Goal: Task Accomplishment & Management: Manage account settings

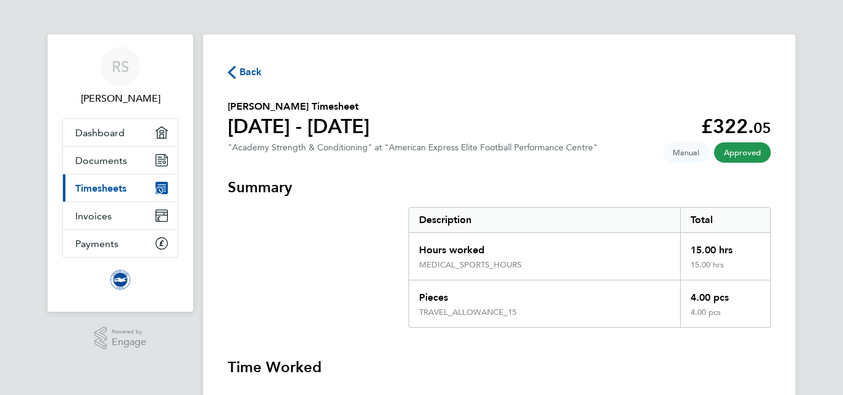
click at [238, 73] on span "Back" at bounding box center [245, 71] width 35 height 12
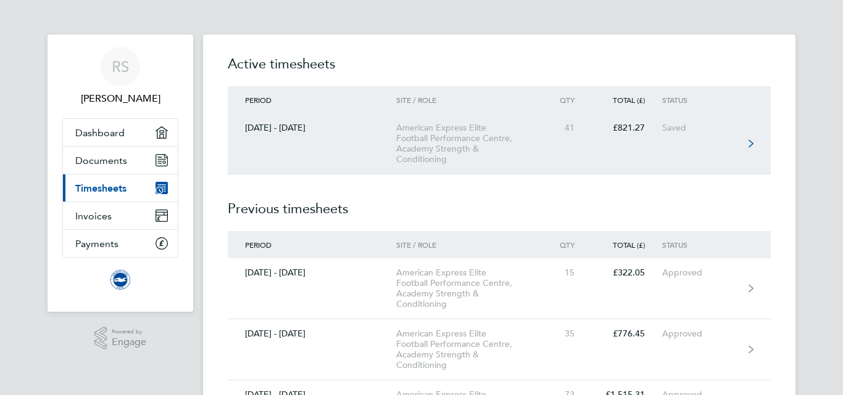
click at [554, 134] on link "[DATE] - [DATE] American Express Elite Football Performance Centre, Academy Str…" at bounding box center [499, 143] width 543 height 61
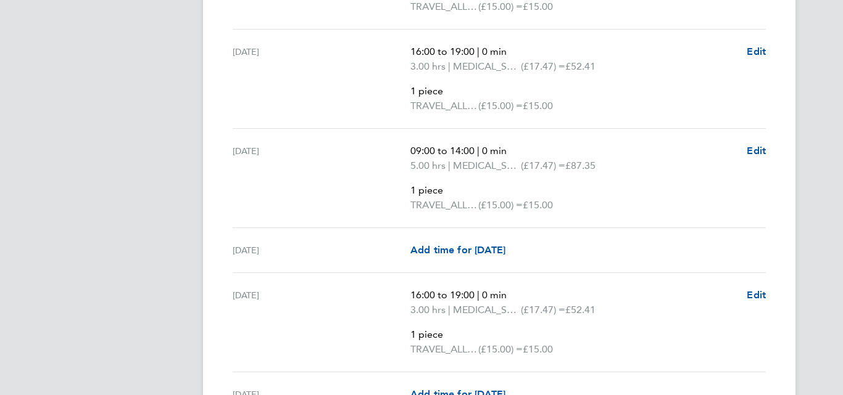
scroll to position [937, 0]
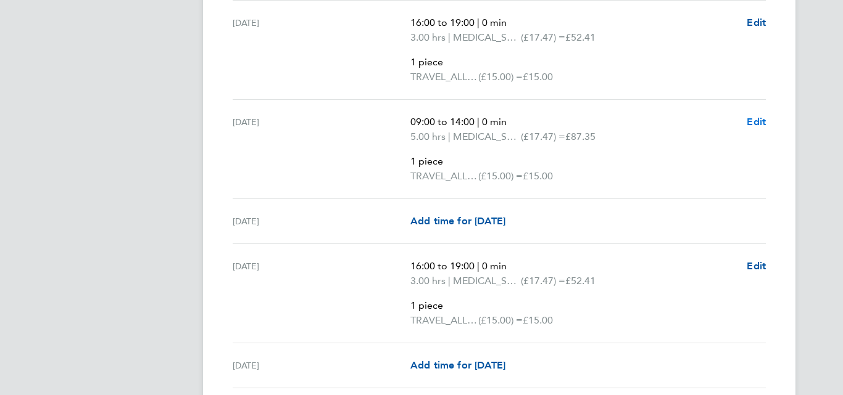
click at [754, 120] on span "Edit" at bounding box center [755, 122] width 19 height 12
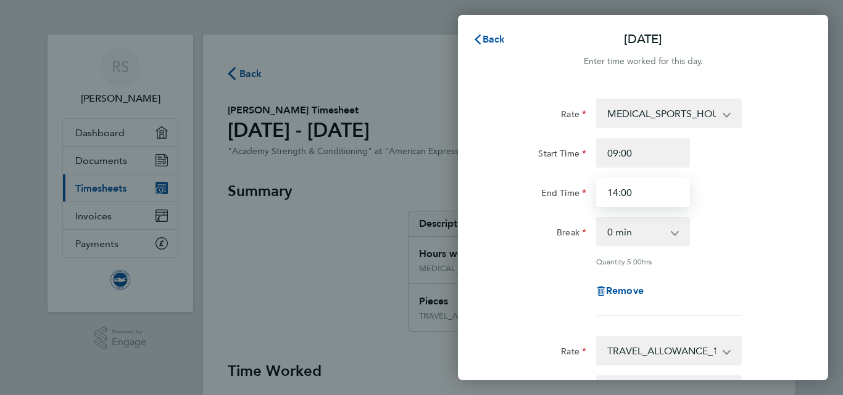
click at [648, 186] on input "14:00" at bounding box center [643, 193] width 94 height 30
type input "14:15"
click at [777, 197] on div "End Time 14:15" at bounding box center [642, 193] width 311 height 30
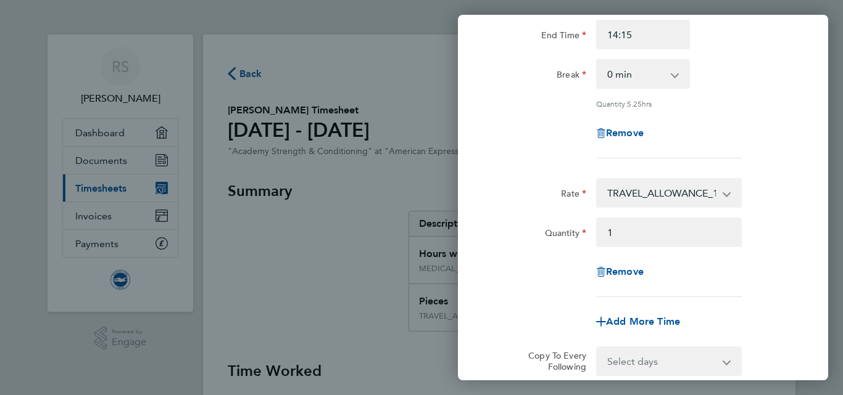
scroll to position [300, 0]
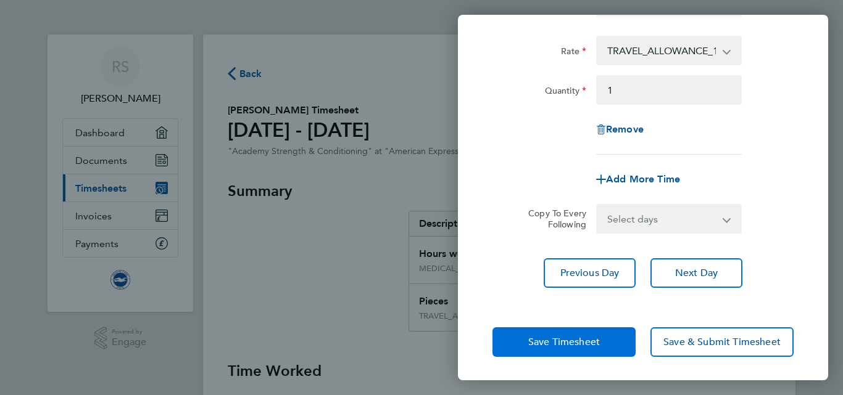
click at [570, 340] on span "Save Timesheet" at bounding box center [564, 342] width 72 height 12
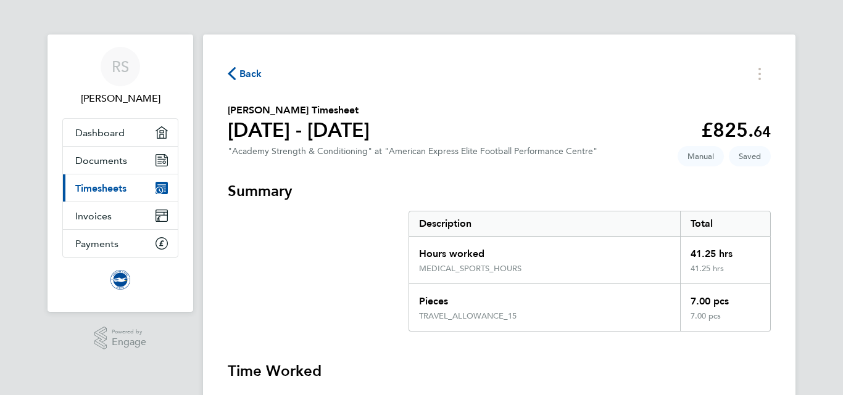
click at [255, 72] on span "Back" at bounding box center [250, 74] width 23 height 15
click at [252, 73] on span "Back" at bounding box center [250, 74] width 23 height 15
